Goal: Task Accomplishment & Management: Manage account settings

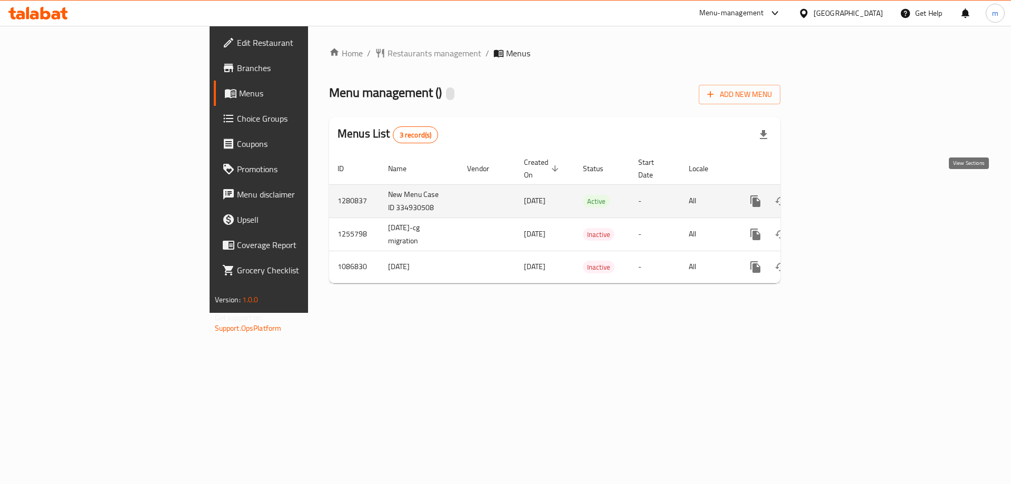
click at [836, 196] on icon "enhanced table" at bounding box center [831, 200] width 9 height 9
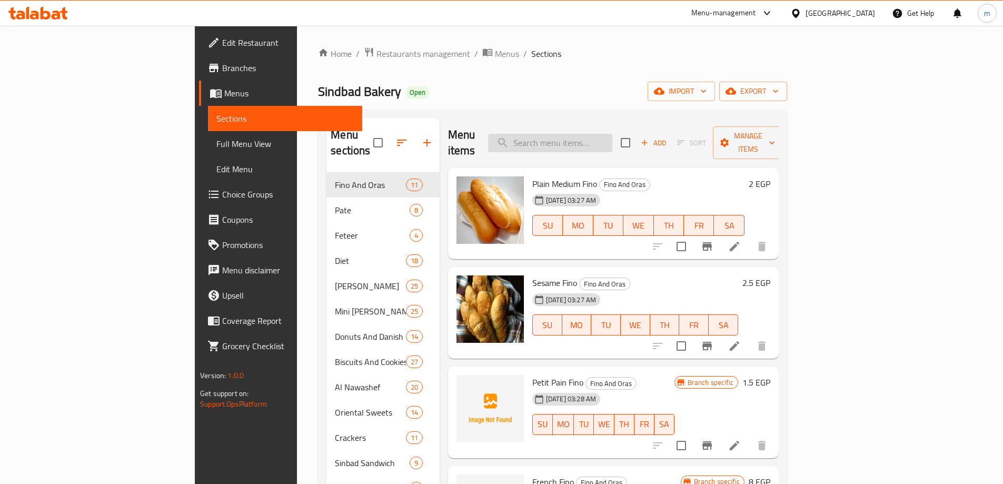
click at [612, 134] on input "search" at bounding box center [550, 143] width 124 height 18
paste input "Mini Pizza"
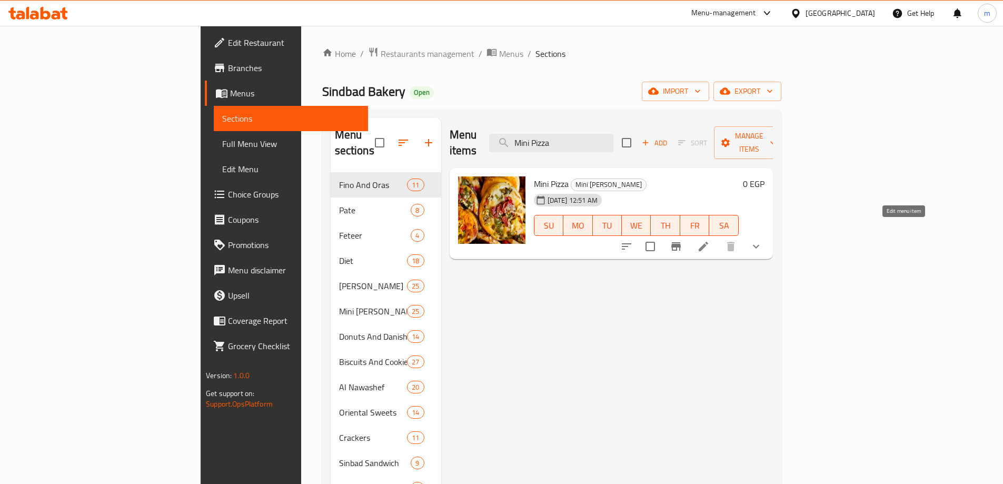
type input "Mini Pizza"
click at [710, 240] on icon at bounding box center [703, 246] width 13 height 13
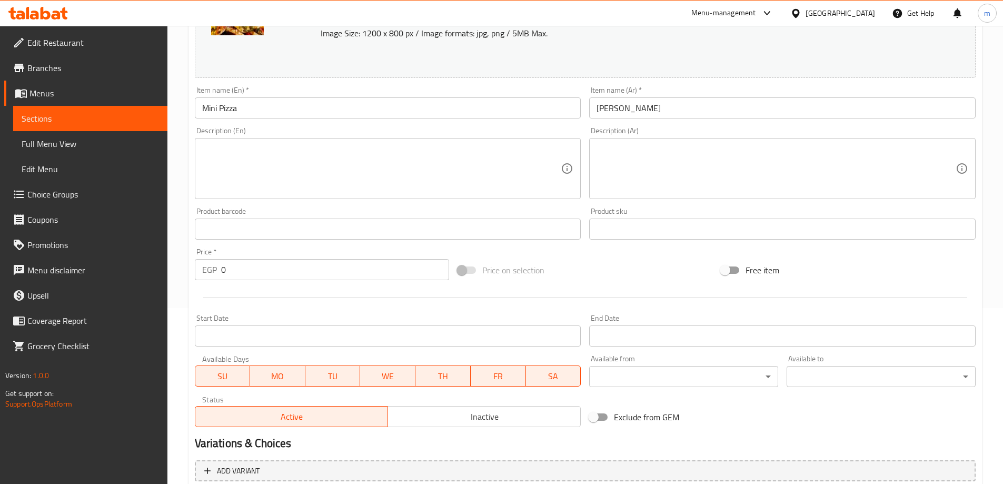
scroll to position [293, 0]
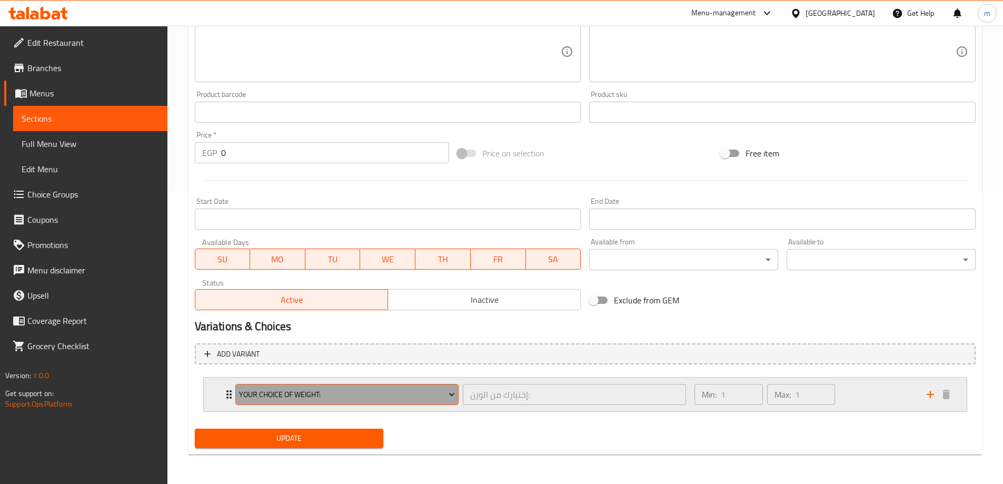
click at [451, 399] on icon "Expand" at bounding box center [452, 394] width 11 height 11
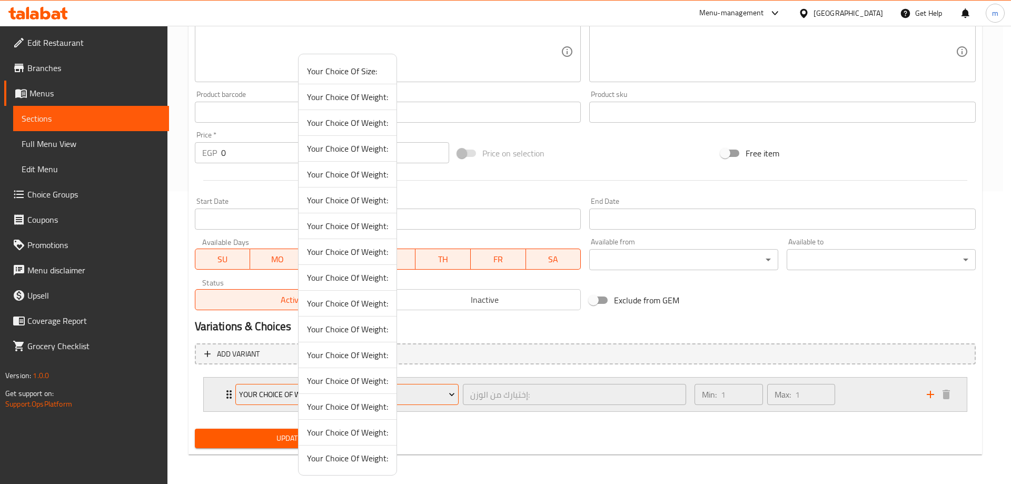
click at [451, 399] on div at bounding box center [505, 242] width 1011 height 484
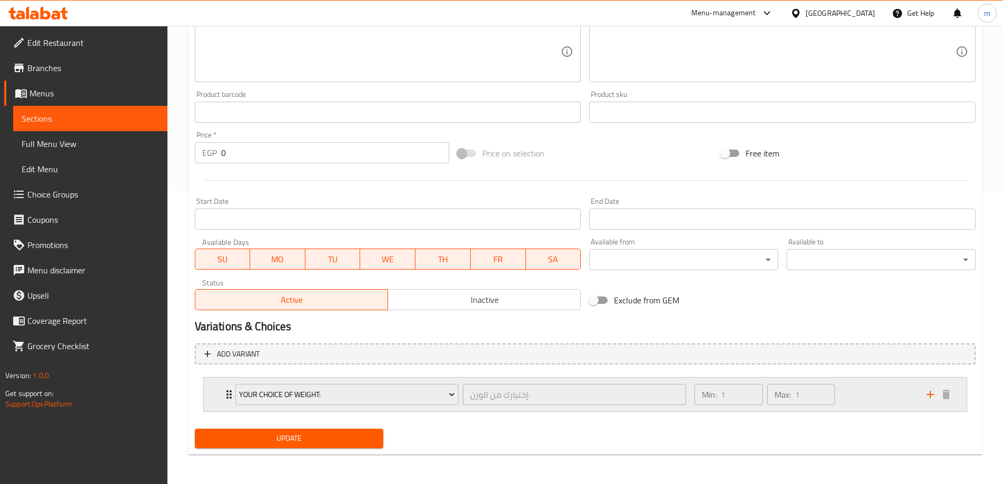
click at [865, 392] on div "Min: 1 ​ Max: 1 ​" at bounding box center [804, 395] width 232 height 34
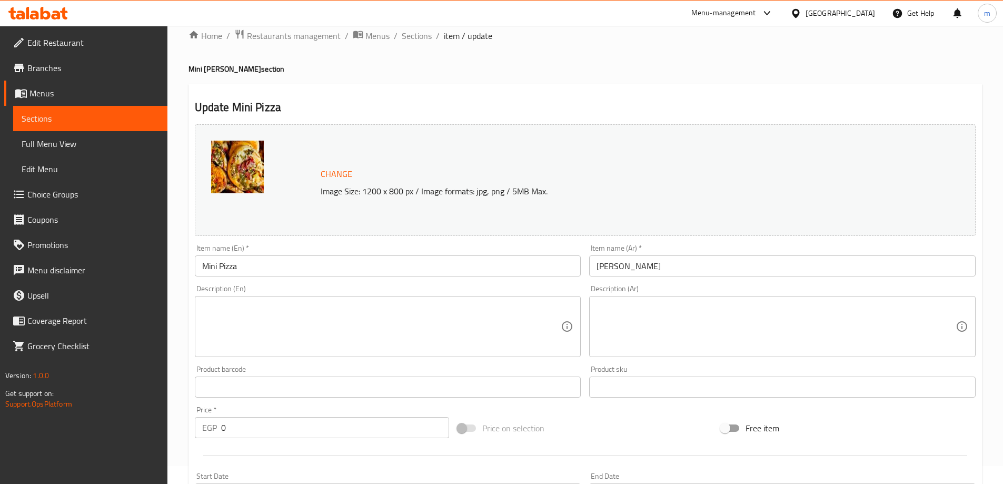
scroll to position [0, 0]
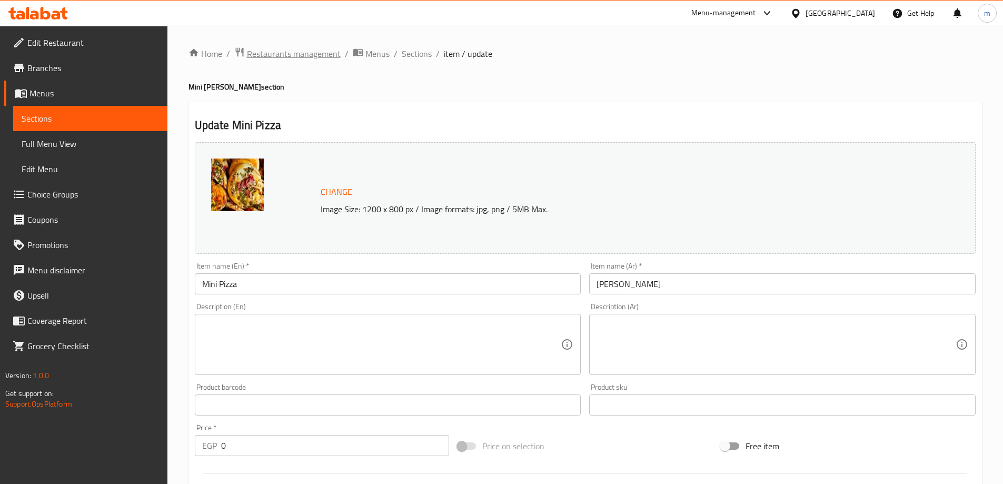
click at [282, 56] on span "Restaurants management" at bounding box center [294, 53] width 94 height 13
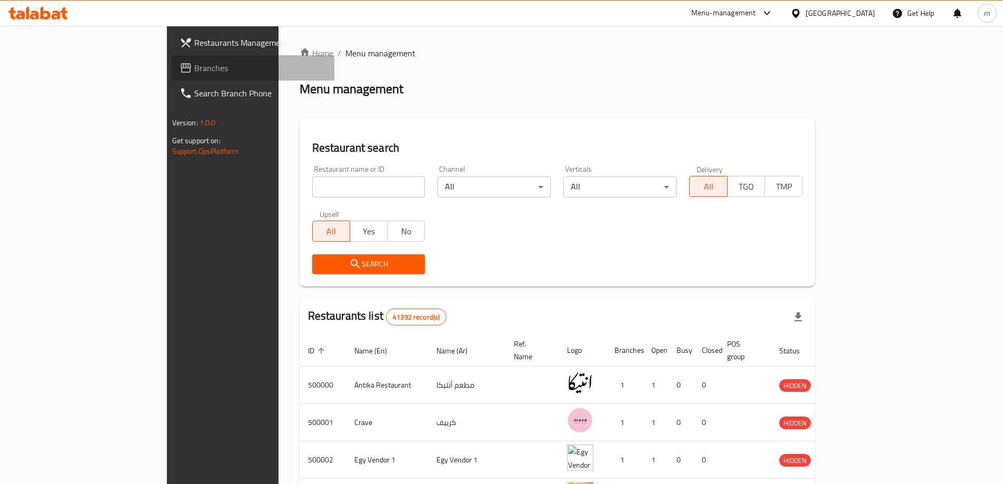
click at [194, 68] on span "Branches" at bounding box center [260, 68] width 132 height 13
